Goal: Transaction & Acquisition: Purchase product/service

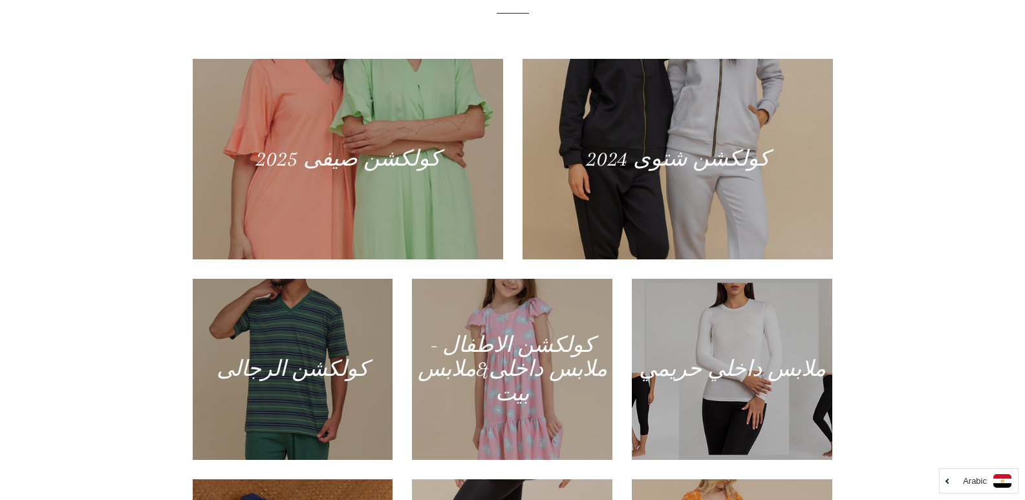
scroll to position [596, 0]
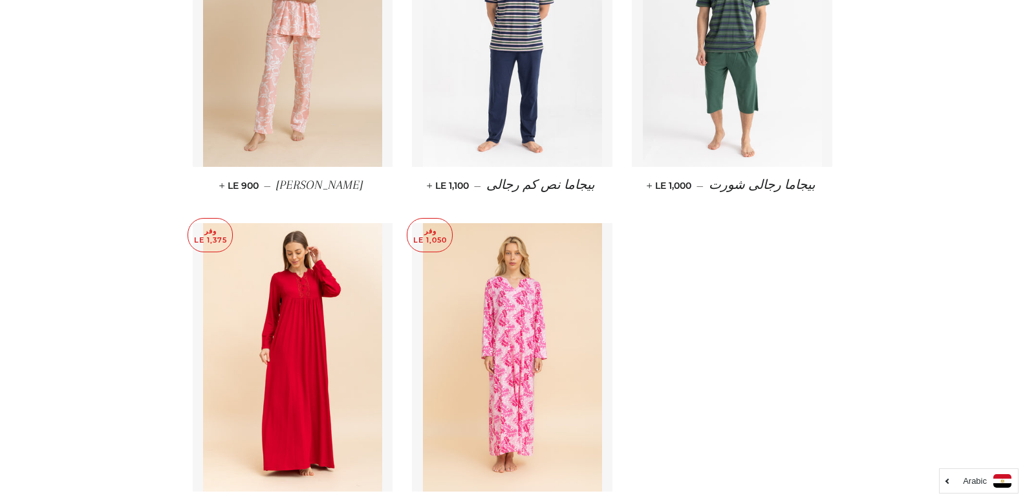
scroll to position [6362, 0]
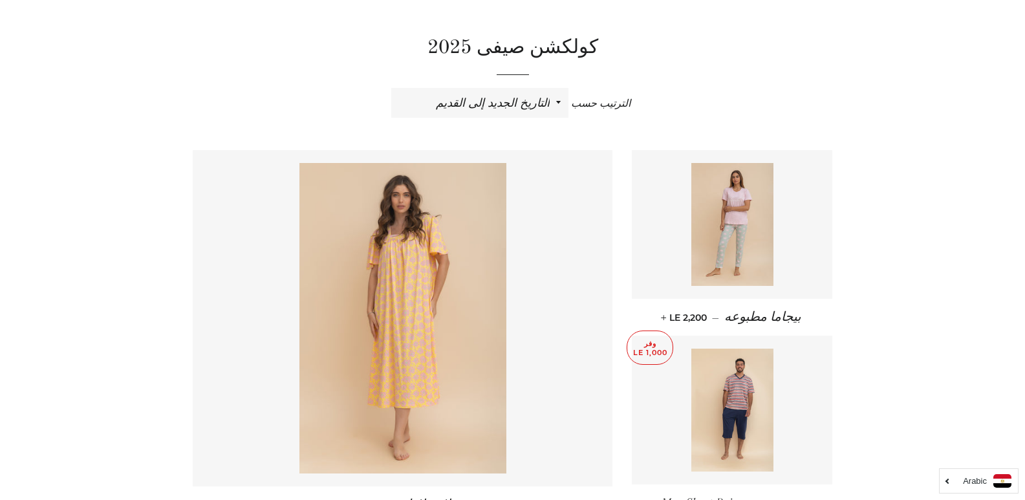
scroll to position [378, 0]
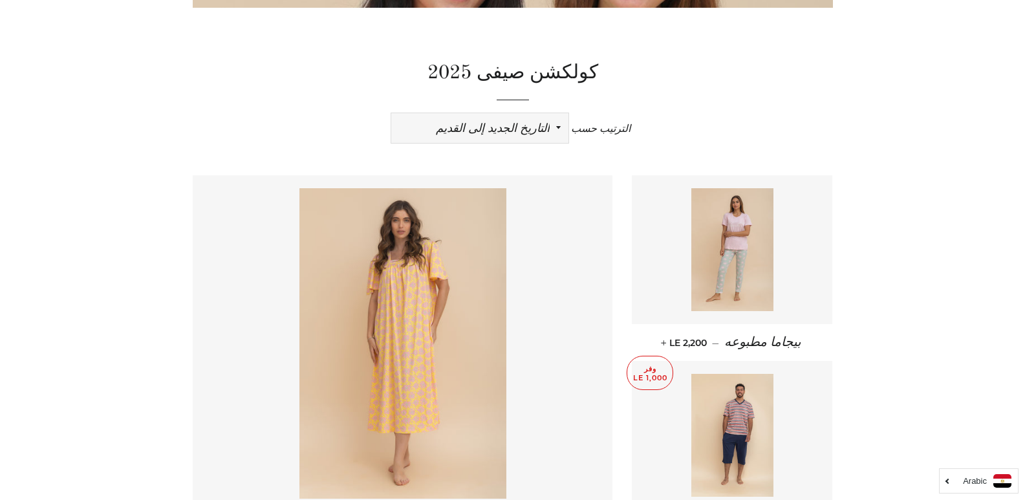
click at [533, 133] on select "ظهرت اكثر المبيعات أبجديا من الألف إلى الياء ابجديا من الياء الى الالف السعر ال…" at bounding box center [479, 128] width 177 height 30
select select "price-ascending"
click at [391, 113] on select "ظهرت اكثر المبيعات أبجديا من الألف إلى الياء ابجديا من الياء الى الالف السعر ال…" at bounding box center [479, 128] width 177 height 30
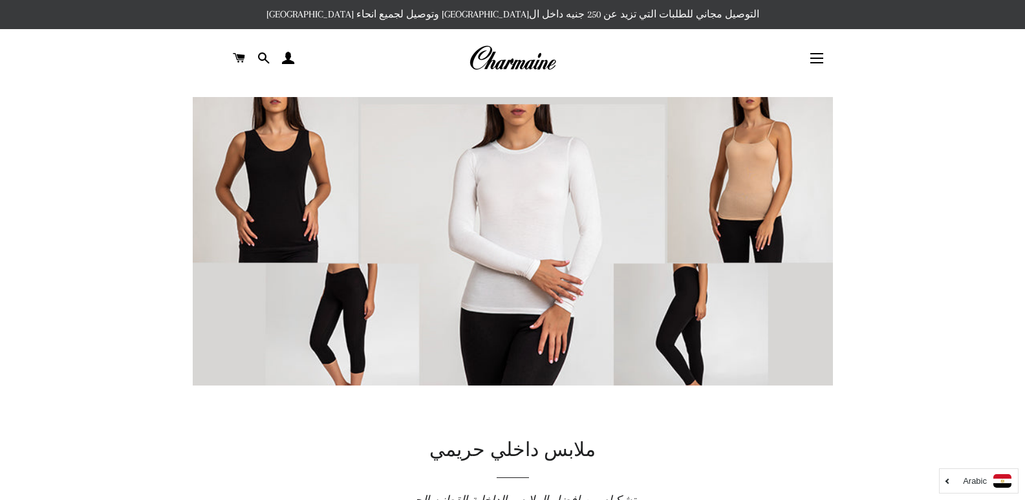
scroll to position [440, 0]
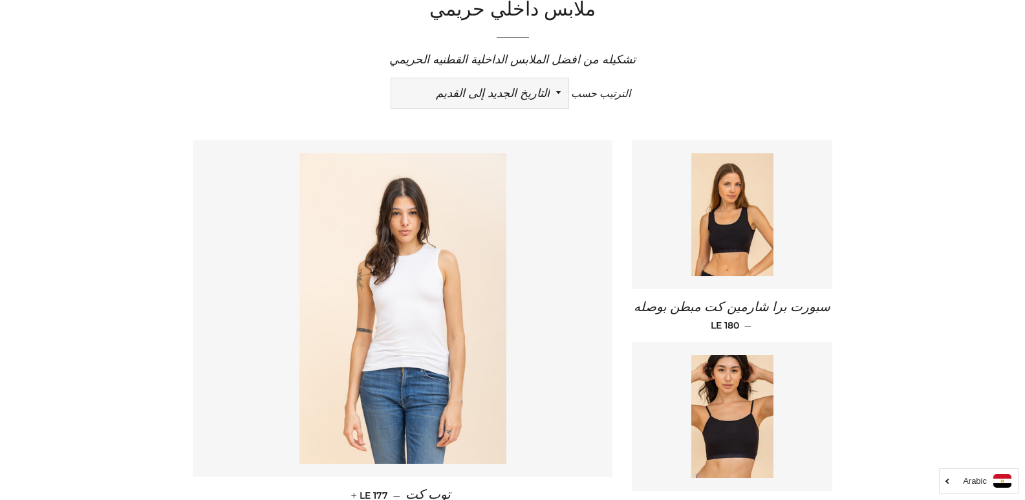
click at [533, 88] on select "ظهرت اكثر المبيعات أبجديا من الألف إلى الياء ابجديا من الياء الى الالف السعر ال…" at bounding box center [479, 93] width 177 height 30
select select "price-ascending"
click at [391, 78] on select "ظهرت اكثر المبيعات أبجديا من الألف إلى الياء ابجديا من الياء الى الالف السعر ال…" at bounding box center [479, 93] width 177 height 30
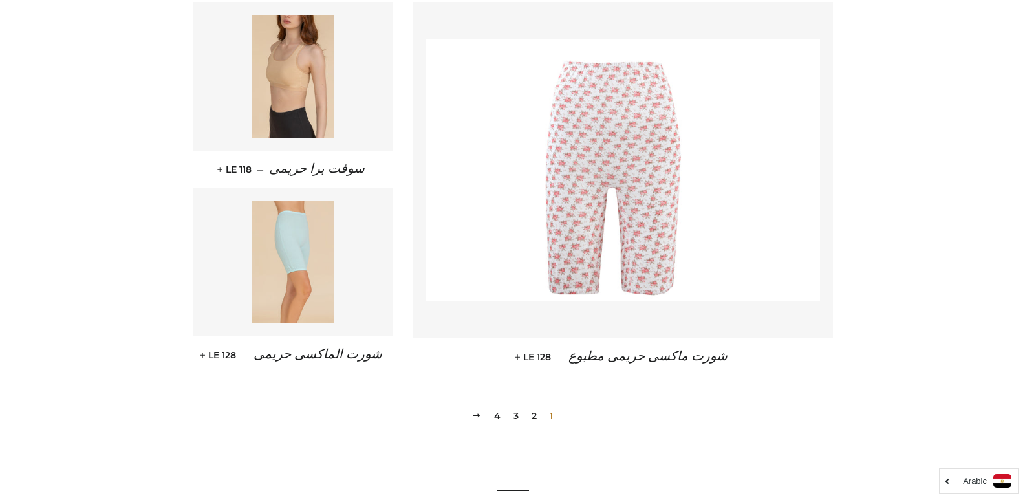
scroll to position [1784, 0]
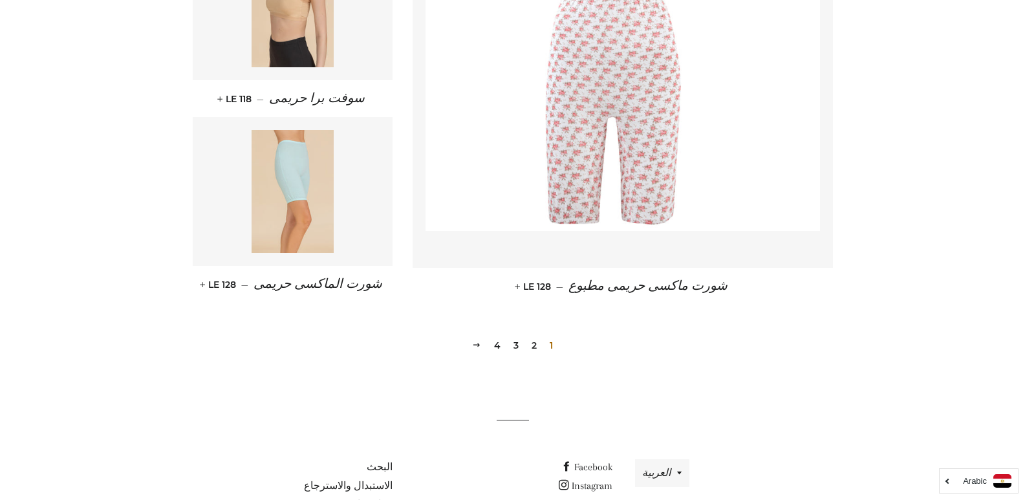
click at [537, 355] on link "2" at bounding box center [534, 345] width 16 height 19
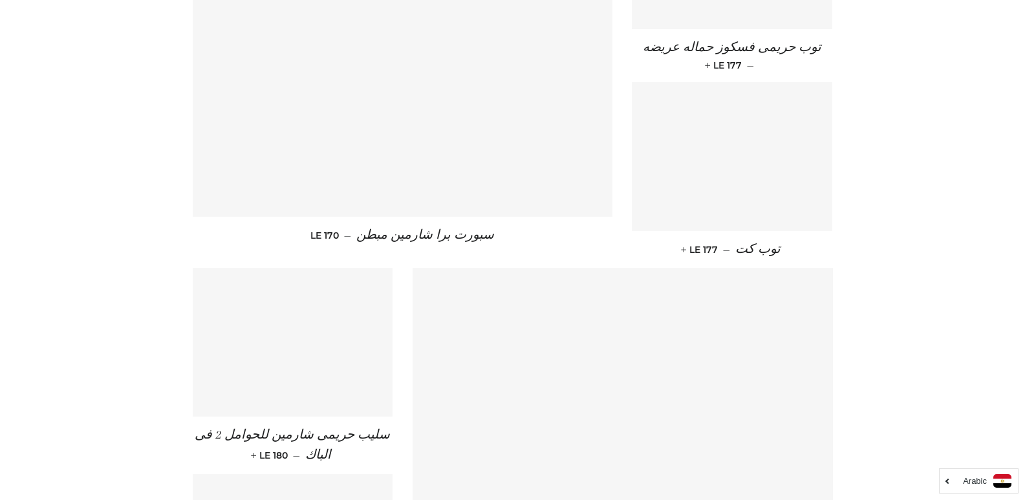
scroll to position [1500, 0]
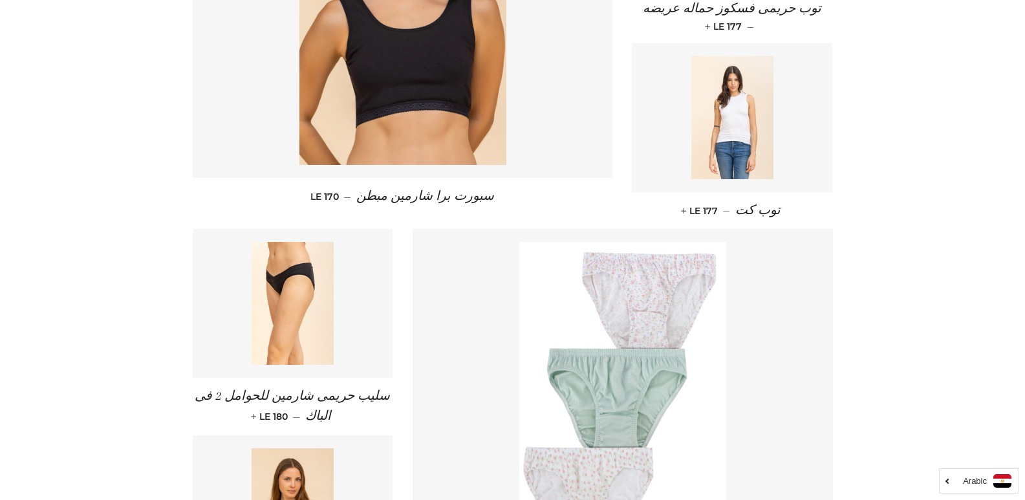
drag, startPoint x: 1032, startPoint y: 58, endPoint x: 1027, endPoint y: 356, distance: 298.8
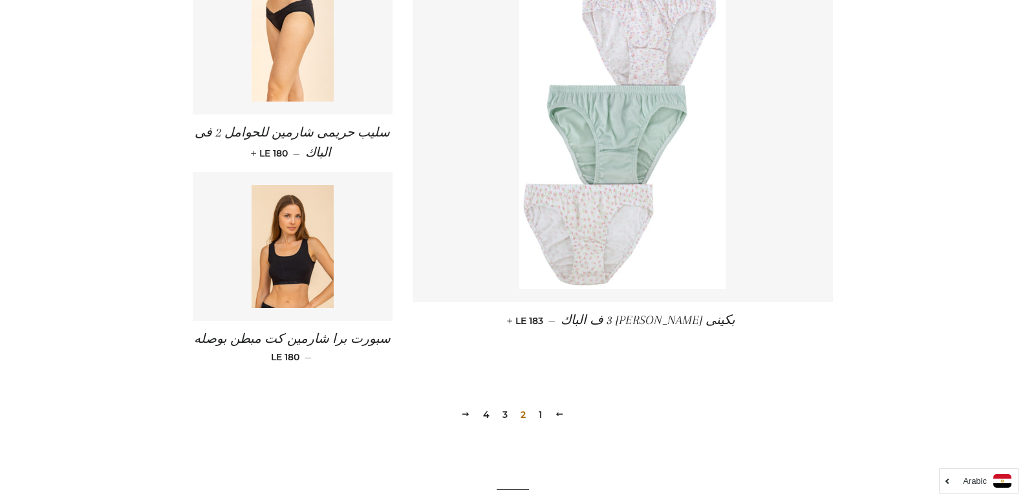
scroll to position [1799, 0]
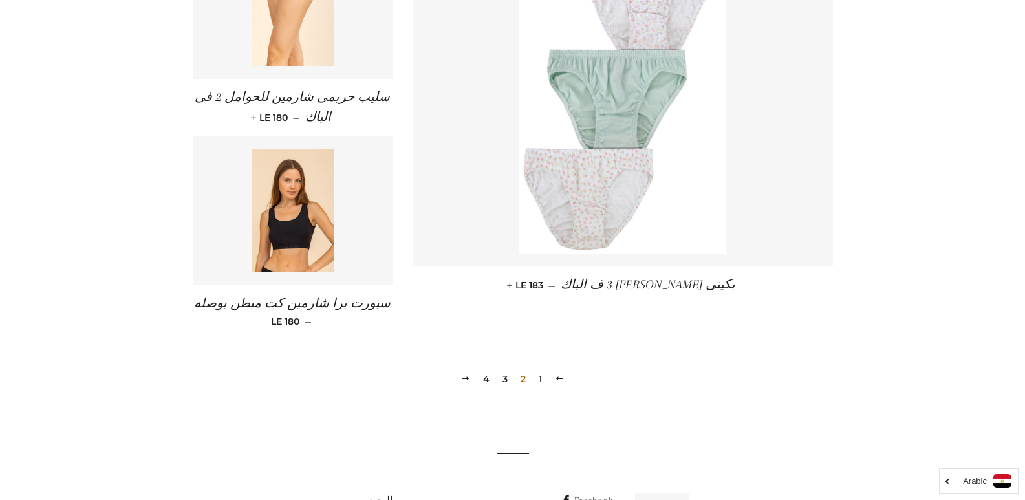
click at [501, 379] on link "3" at bounding box center [505, 378] width 16 height 19
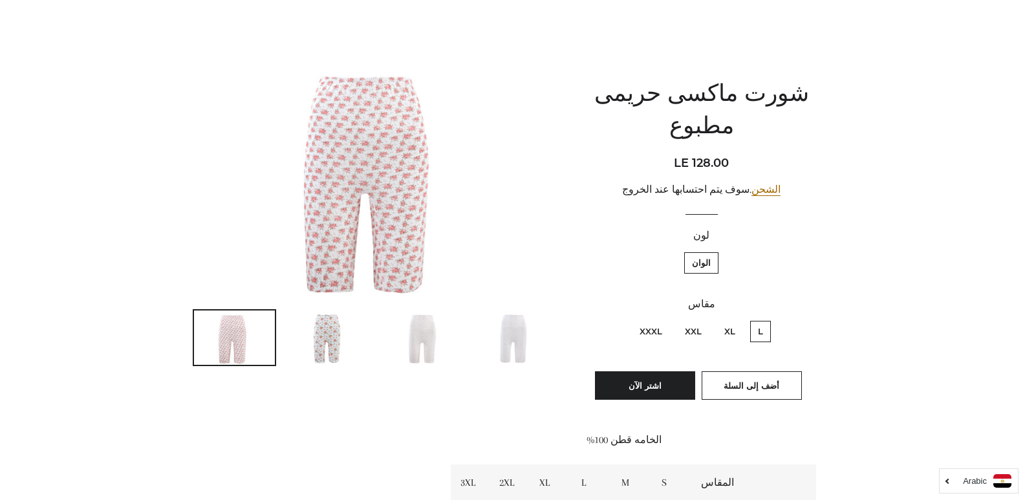
scroll to position [109, 0]
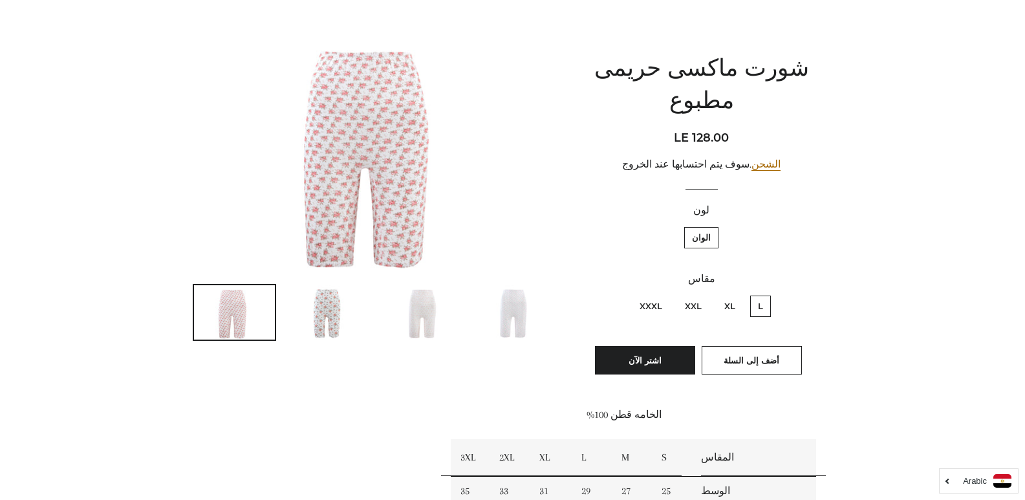
click at [723, 296] on label "XL" at bounding box center [730, 306] width 27 height 21
click at [738, 294] on input "XL" at bounding box center [738, 294] width 1 height 1
radio input "true"
click at [518, 309] on img at bounding box center [515, 312] width 81 height 54
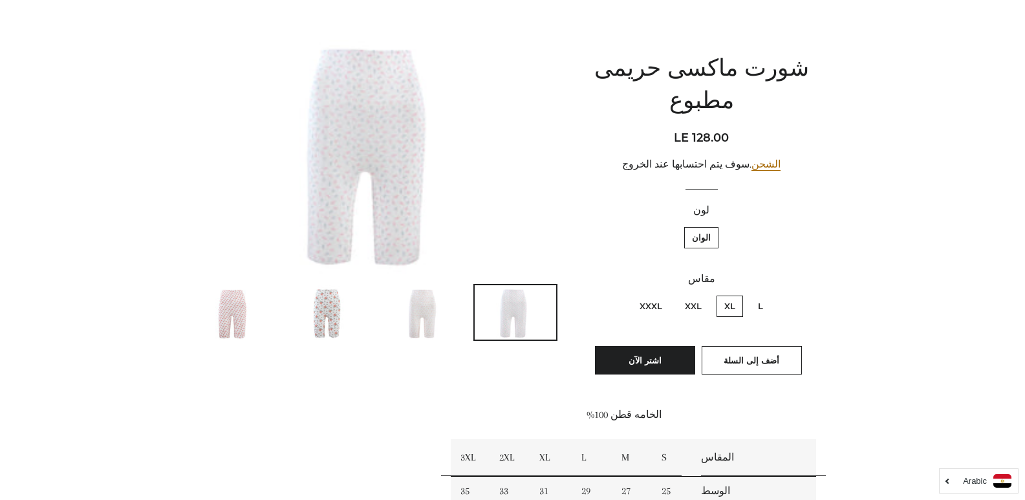
click at [518, 309] on img at bounding box center [515, 312] width 81 height 54
click at [667, 346] on button "اشتر الآن" at bounding box center [645, 360] width 100 height 28
click at [759, 346] on button "أضف إلى السلة" at bounding box center [752, 360] width 100 height 28
click at [438, 318] on img at bounding box center [421, 312] width 81 height 54
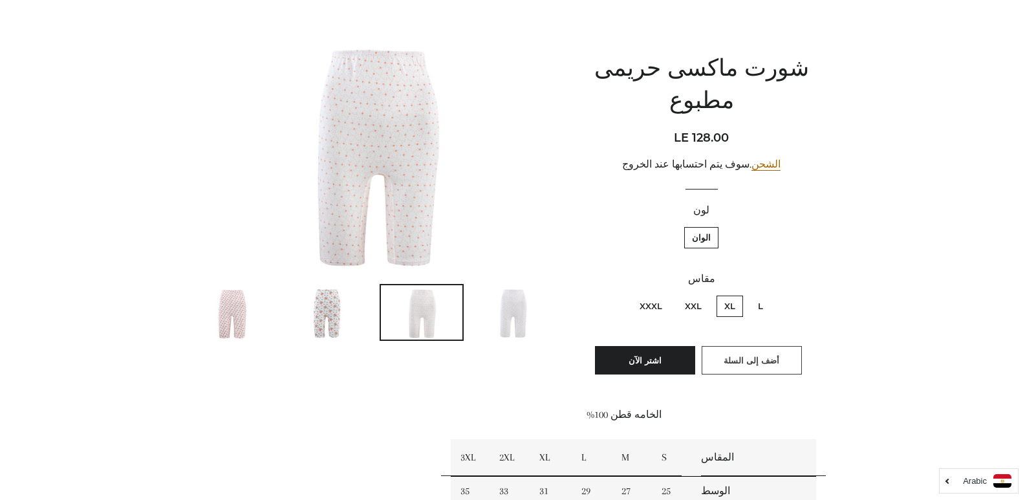
click at [726, 355] on span "أضف إلى السلة" at bounding box center [752, 360] width 56 height 10
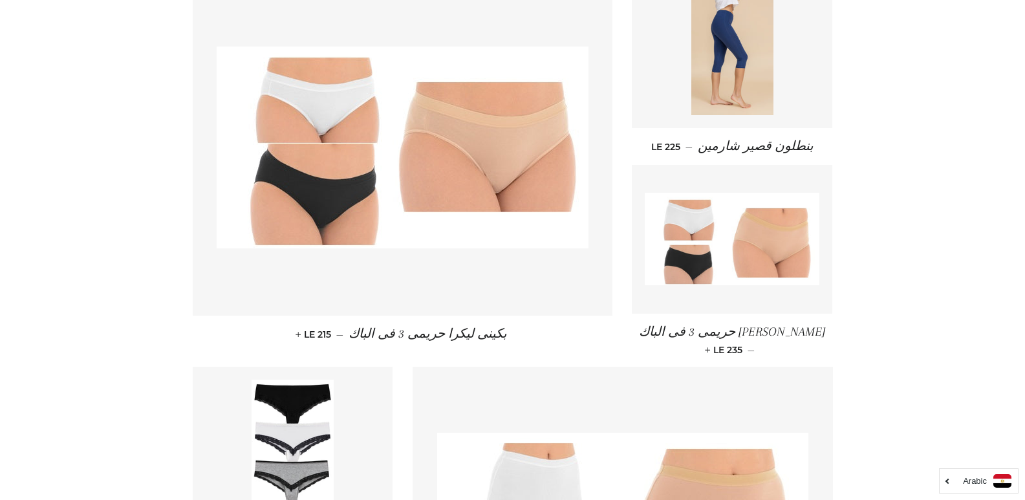
scroll to position [621, 0]
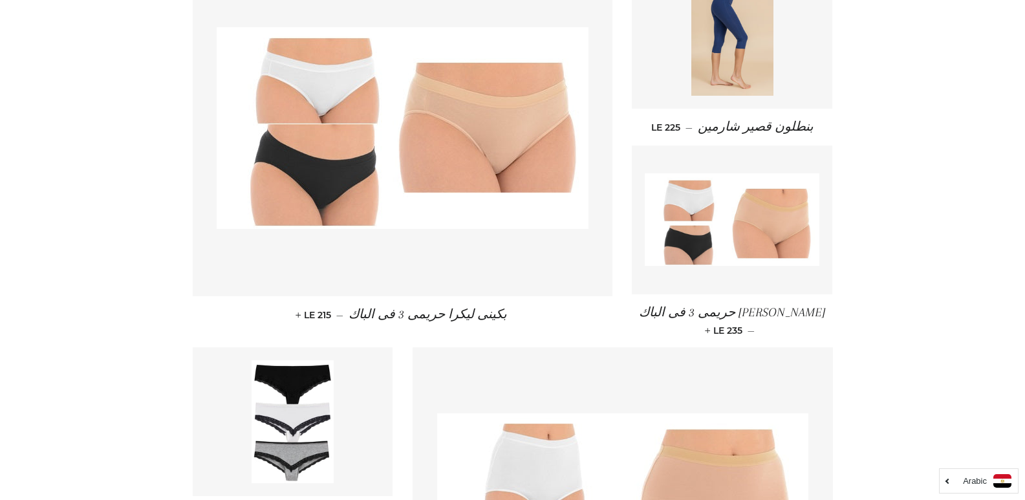
drag, startPoint x: 1034, startPoint y: 276, endPoint x: 1031, endPoint y: 314, distance: 38.2
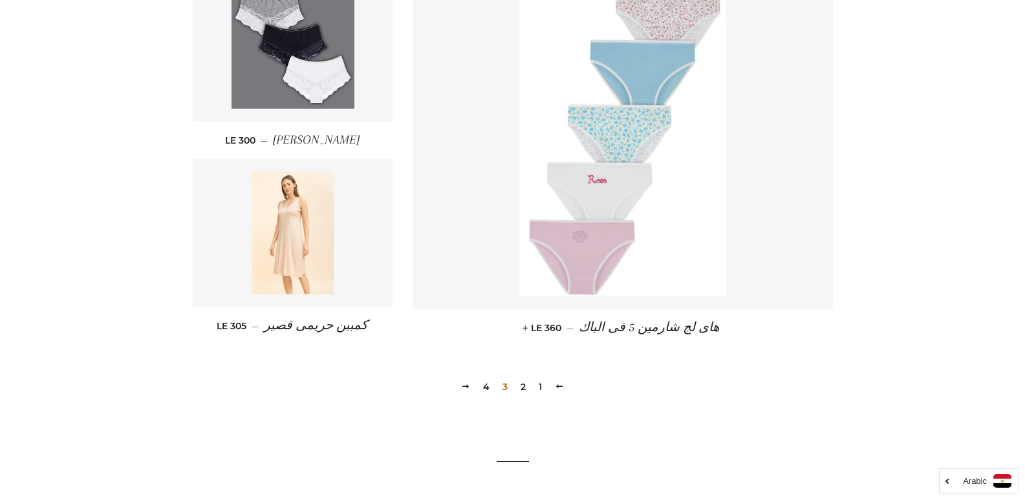
scroll to position [1859, 0]
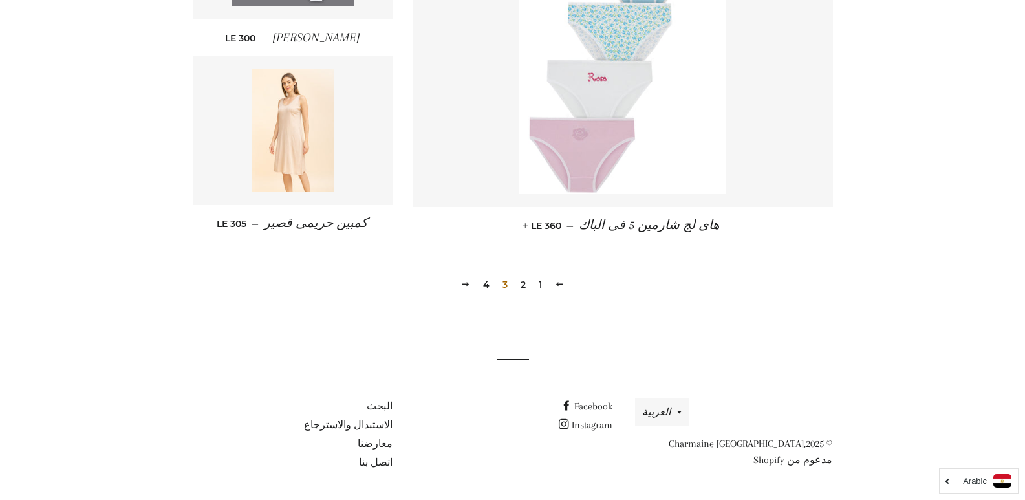
click at [488, 283] on link "4" at bounding box center [486, 284] width 17 height 19
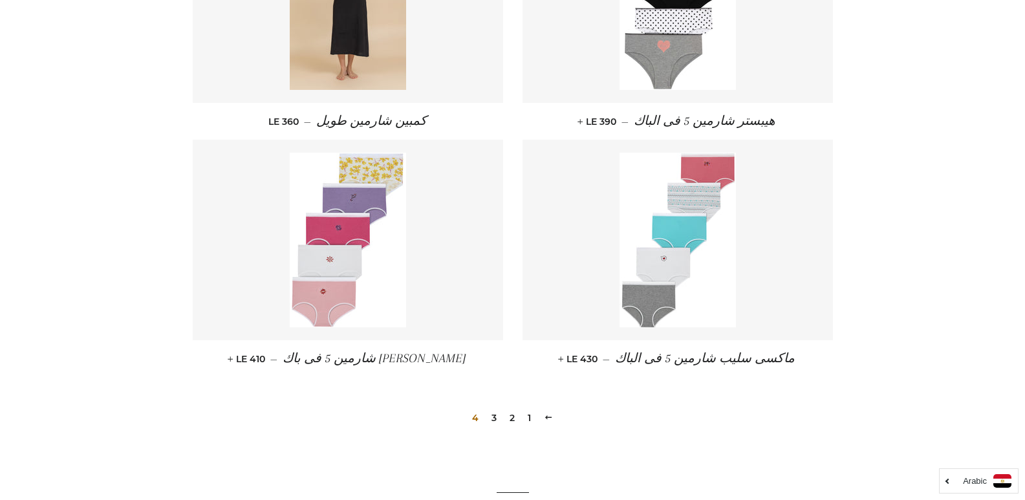
scroll to position [812, 0]
